Goal: Task Accomplishment & Management: Use online tool/utility

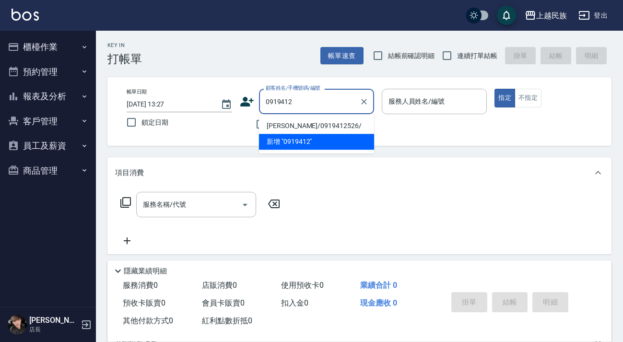
type input "0919412"
click at [38, 11] on img at bounding box center [25, 15] width 27 height 12
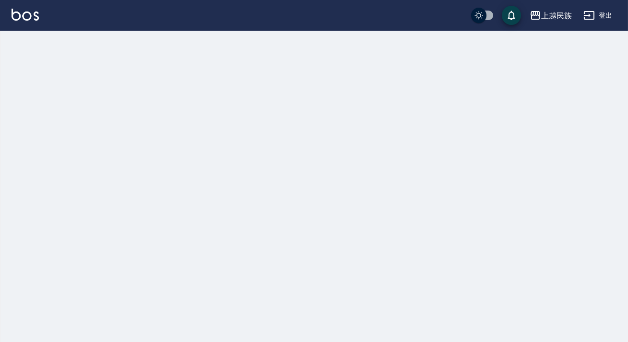
click at [35, 11] on img at bounding box center [25, 15] width 27 height 12
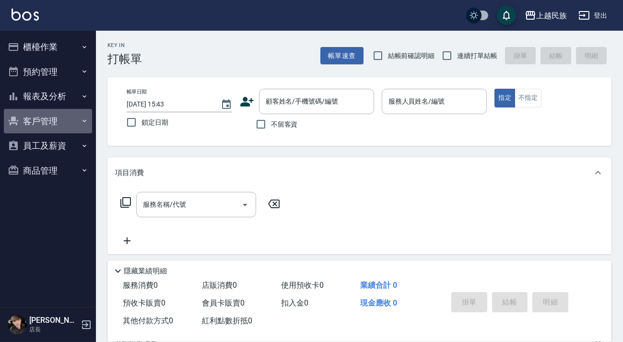
click at [54, 130] on button "客戶管理" at bounding box center [48, 121] width 88 height 25
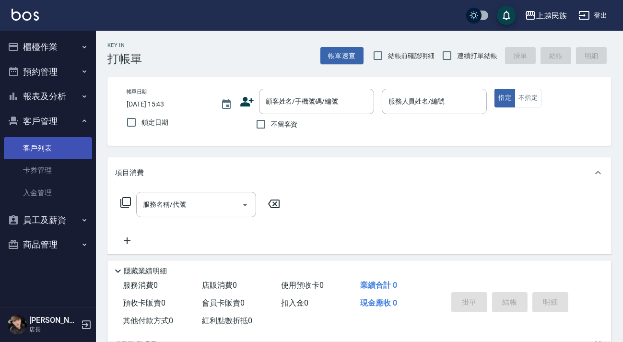
click at [53, 149] on link "客戶列表" at bounding box center [48, 148] width 88 height 22
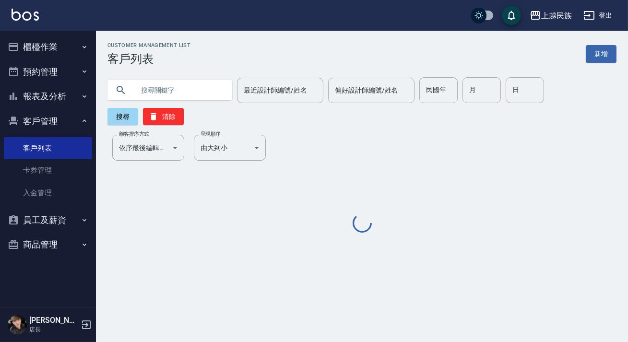
click at [202, 94] on input "text" at bounding box center [179, 90] width 90 height 26
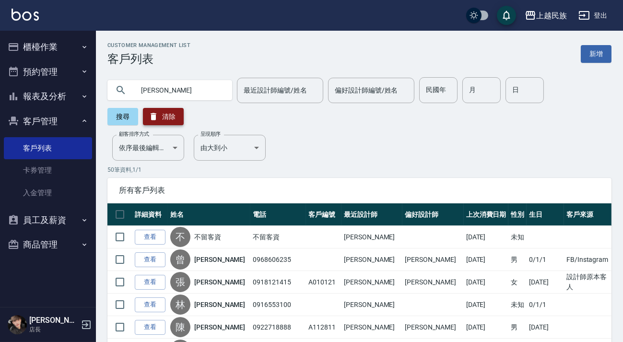
type input "[PERSON_NAME]"
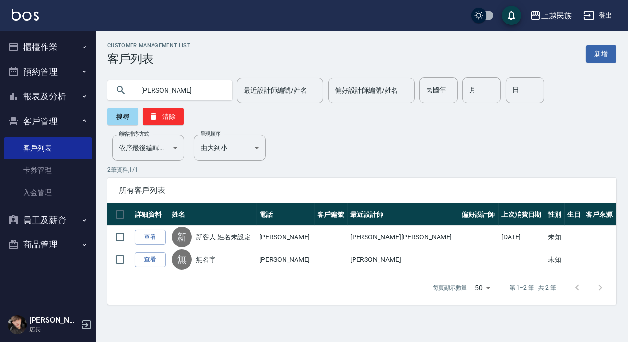
click at [70, 41] on button "櫃檯作業" at bounding box center [48, 47] width 88 height 25
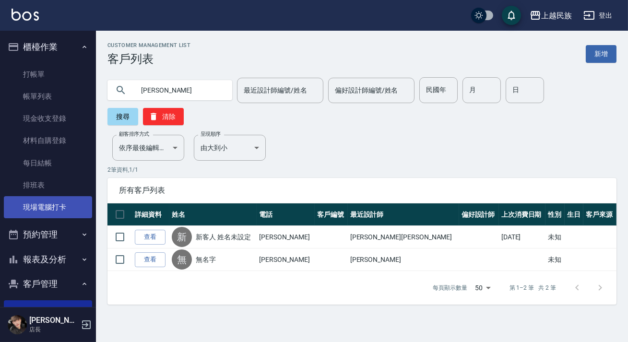
click at [51, 212] on link "現場電腦打卡" at bounding box center [48, 207] width 88 height 22
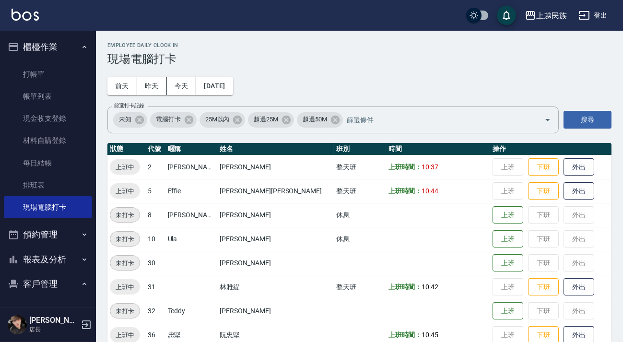
scroll to position [16, 0]
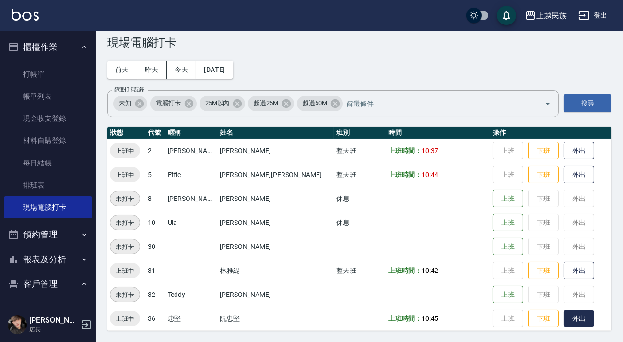
click at [564, 319] on button "外出" at bounding box center [579, 319] width 31 height 17
click at [564, 318] on button "歸來" at bounding box center [579, 319] width 31 height 17
